Goal: Task Accomplishment & Management: Manage account settings

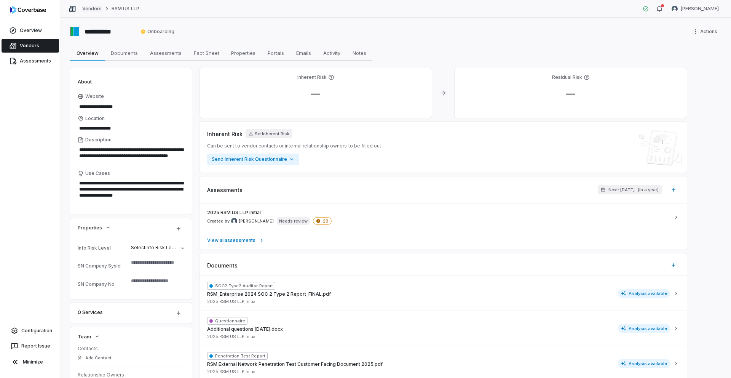
click at [95, 11] on link "Vendors" at bounding box center [91, 9] width 19 height 6
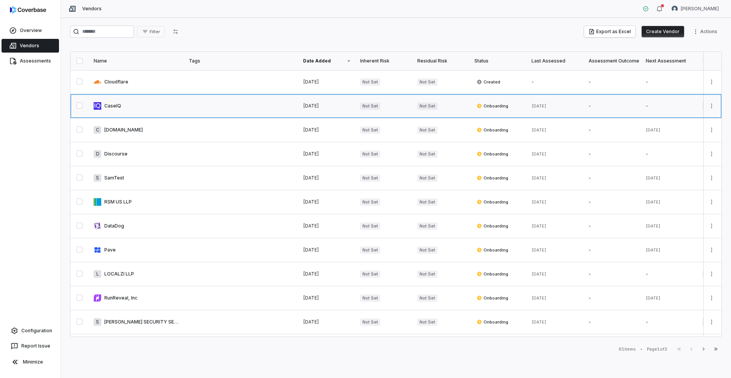
click at [127, 107] on link at bounding box center [136, 106] width 95 height 24
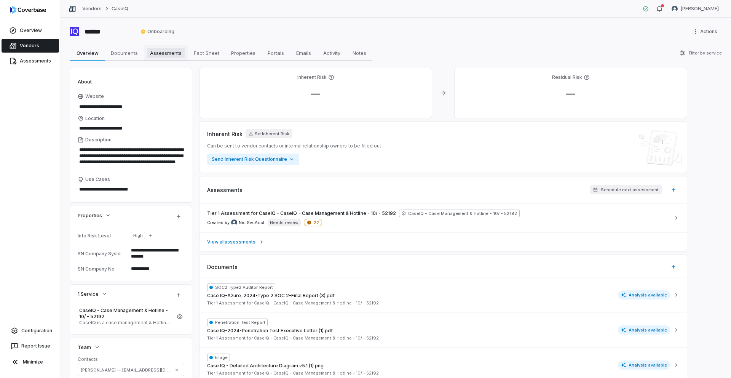
click at [158, 59] on link "Assessments Assessments" at bounding box center [166, 52] width 44 height 15
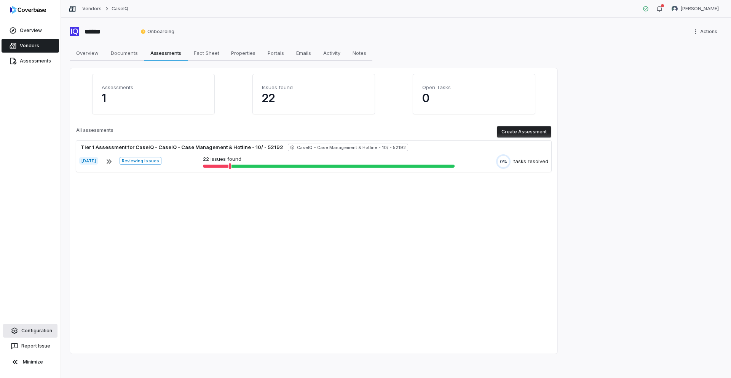
click at [38, 334] on link "Configuration" at bounding box center [30, 331] width 54 height 14
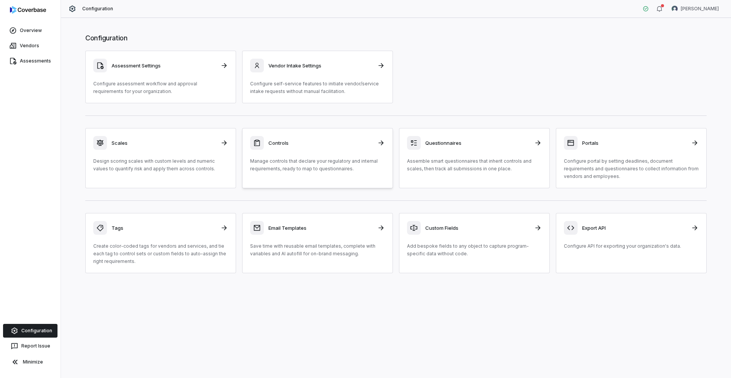
click at [287, 166] on p "Manage controls that declare your regulatory and internal requirements, ready t…" at bounding box center [317, 164] width 135 height 15
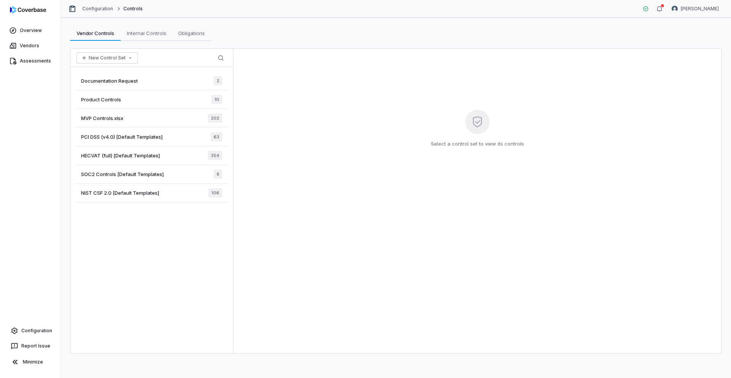
click at [146, 81] on div "Documentation Request 2" at bounding box center [151, 81] width 153 height 19
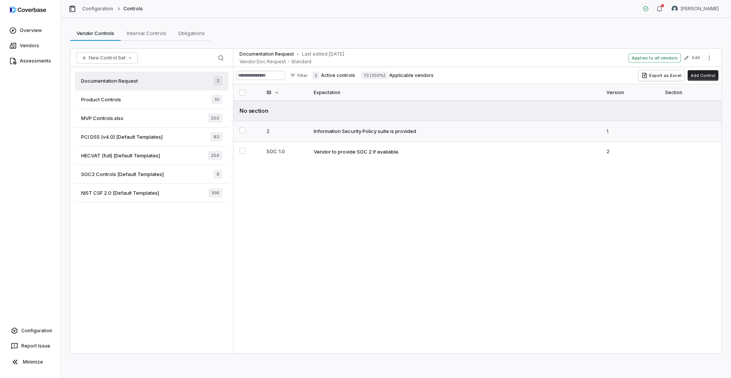
click at [361, 128] on div "Information Security Policy suite is provided" at bounding box center [365, 131] width 102 height 7
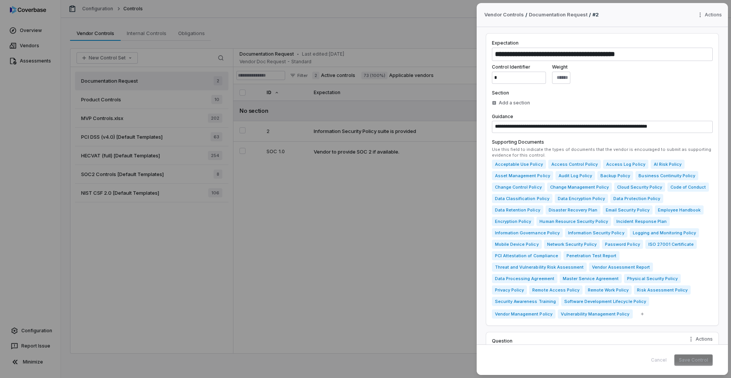
scroll to position [189, 0]
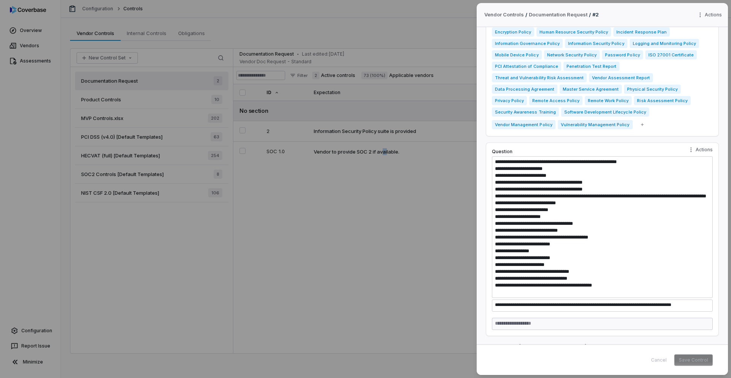
type textarea "*"
click at [378, 198] on div "**********" at bounding box center [365, 189] width 731 height 378
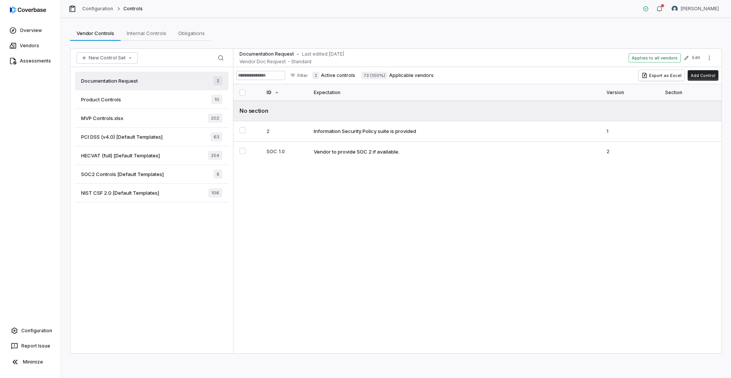
click at [182, 99] on div "Product Controls 10" at bounding box center [151, 99] width 153 height 19
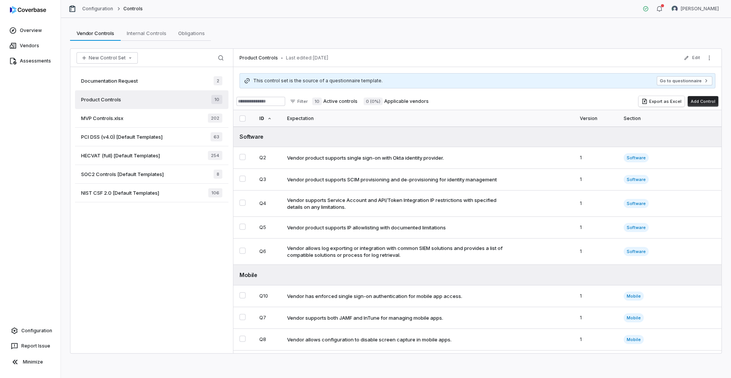
click at [173, 112] on div "MVP Controls.xlsx 202" at bounding box center [151, 118] width 153 height 19
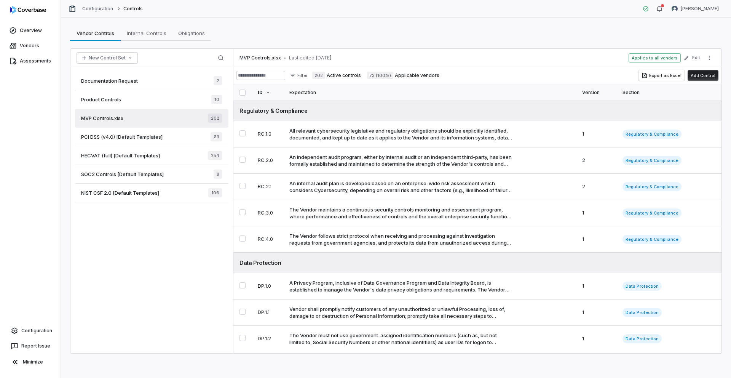
click at [156, 139] on span "PCI DSS (v4.0) [Default Templates]" at bounding box center [121, 136] width 81 height 7
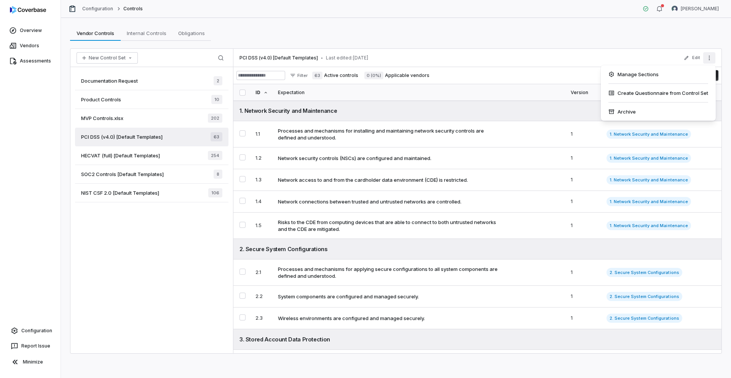
click at [712, 60] on button "More actions" at bounding box center [709, 57] width 12 height 11
click at [134, 225] on div "Documentation Request 2 Product Controls 10 MVP Controls.xlsx 202 PCI DSS (v4.0…" at bounding box center [151, 210] width 163 height 286
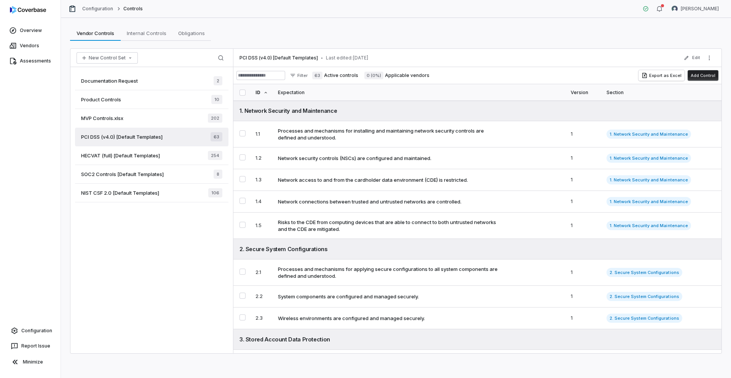
click at [244, 92] on button "button" at bounding box center [243, 92] width 6 height 6
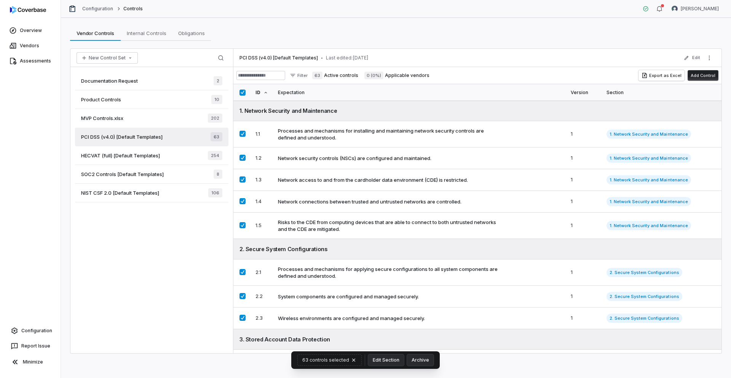
click at [243, 90] on button "button" at bounding box center [243, 92] width 6 height 6
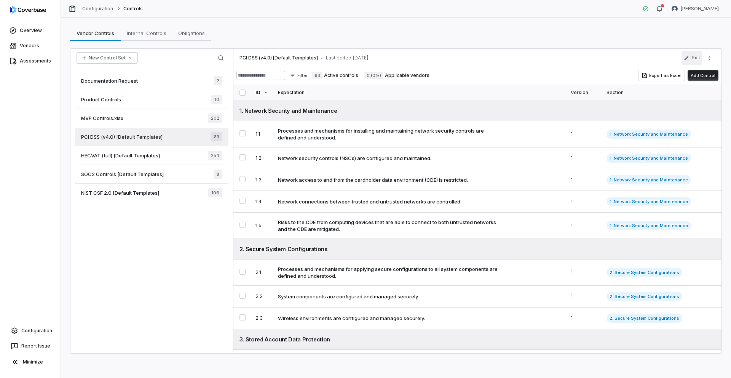
click at [694, 57] on button "Edit" at bounding box center [692, 58] width 21 height 14
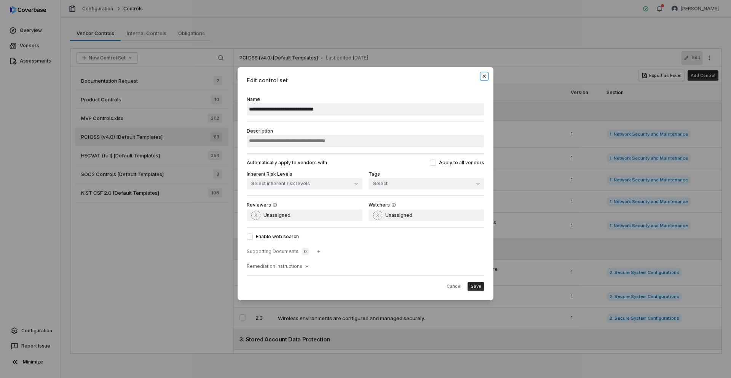
click at [486, 76] on icon "button" at bounding box center [484, 76] width 6 height 6
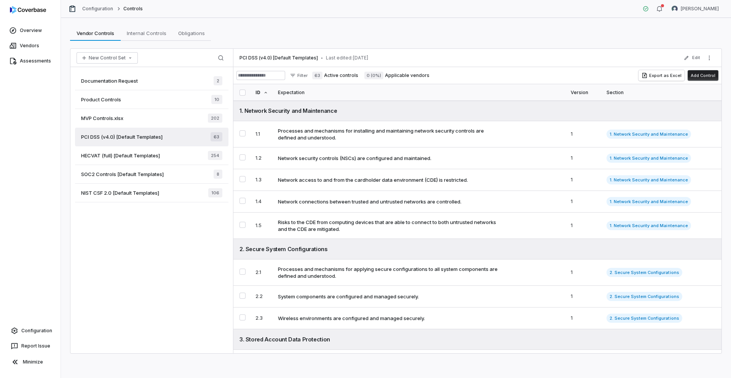
click at [107, 3] on div "Configuration Controls [PERSON_NAME]" at bounding box center [396, 9] width 670 height 18
click at [106, 7] on link "Configuration" at bounding box center [97, 9] width 31 height 6
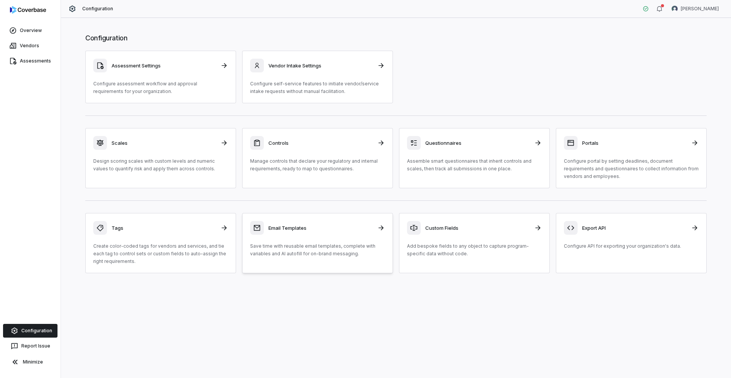
click at [299, 227] on h3 "Email Templates" at bounding box center [320, 227] width 104 height 7
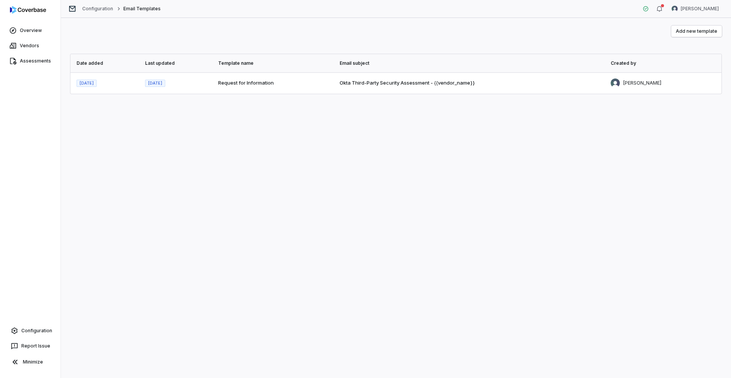
click at [253, 87] on td "Request for Information" at bounding box center [274, 82] width 121 height 21
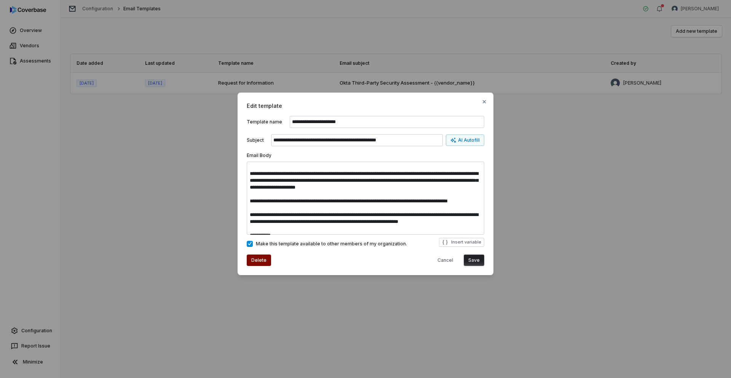
scroll to position [55, 0]
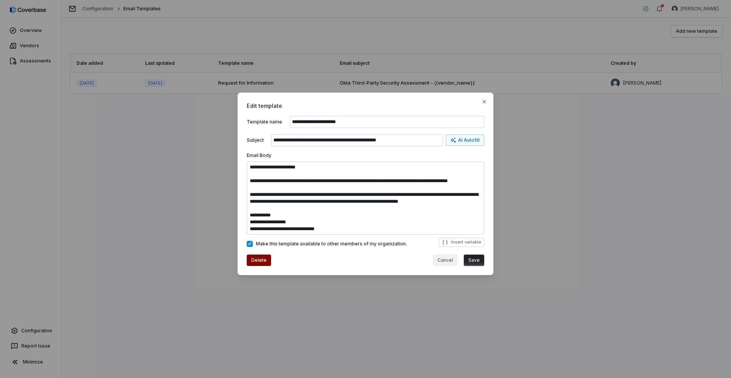
click at [443, 261] on button "Cancel" at bounding box center [445, 259] width 25 height 11
